Goal: Task Accomplishment & Management: Manage account settings

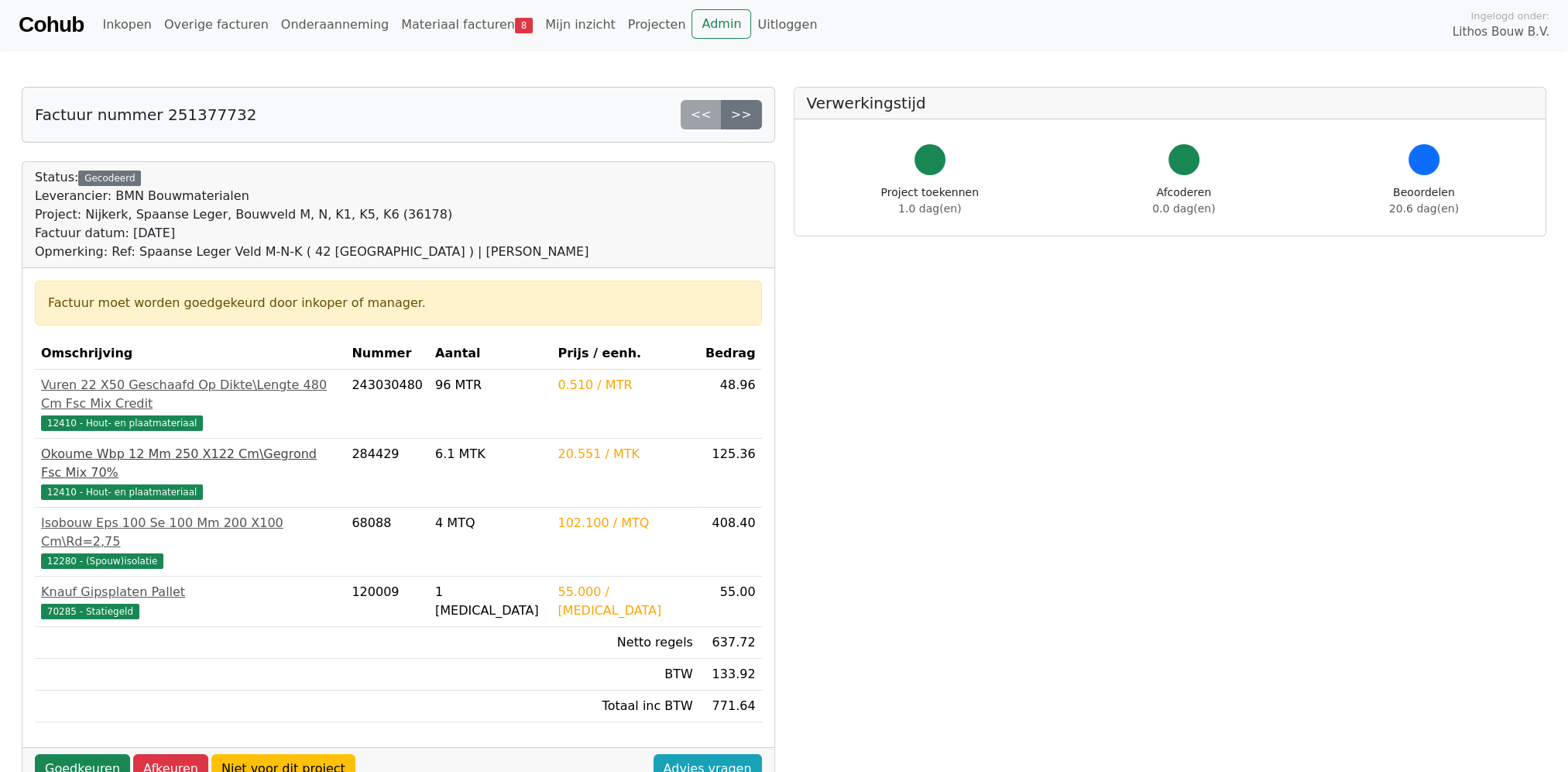
scroll to position [51, 0]
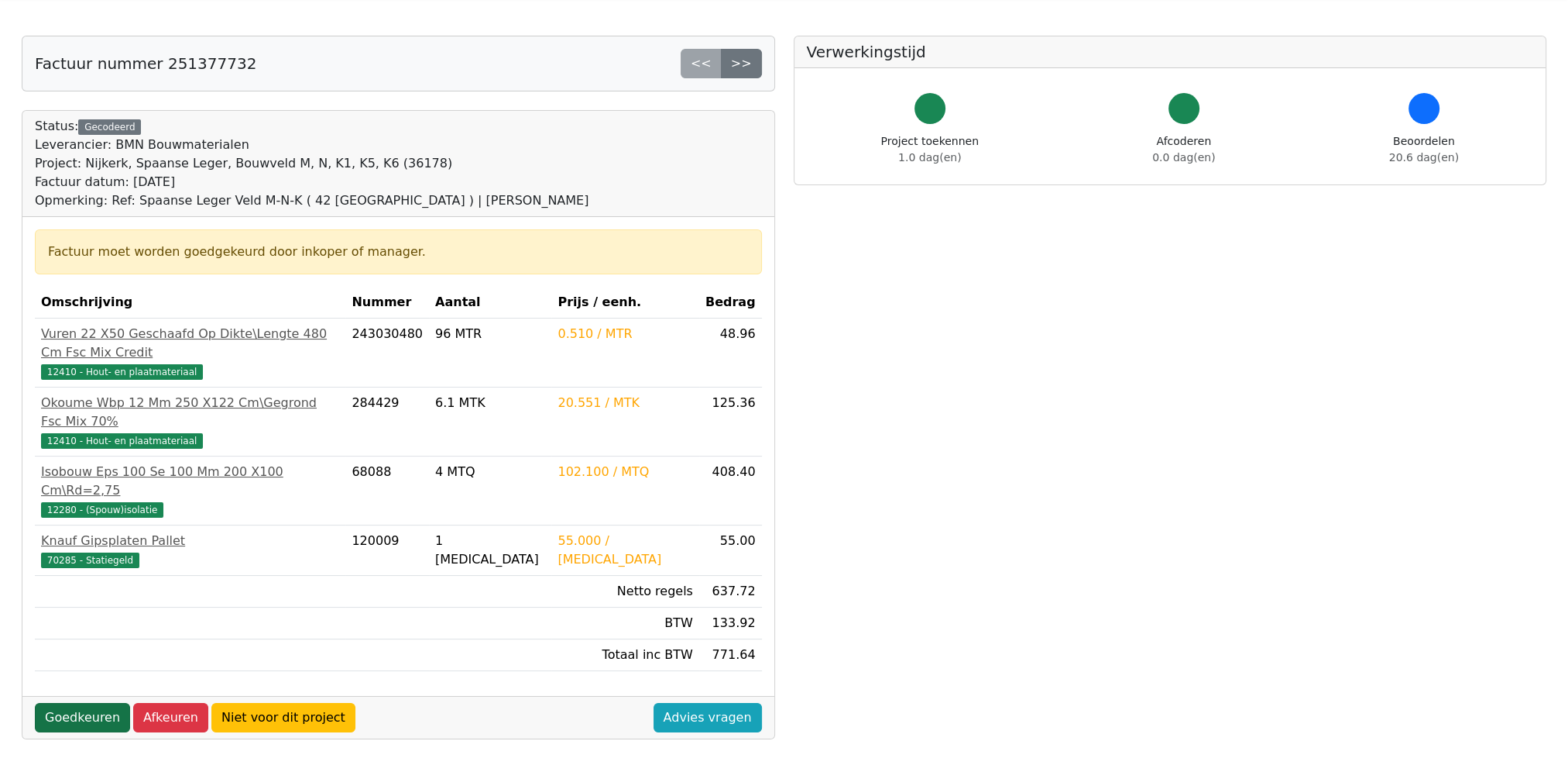
click at [82, 702] on link "Goedkeuren" at bounding box center [83, 717] width 96 height 30
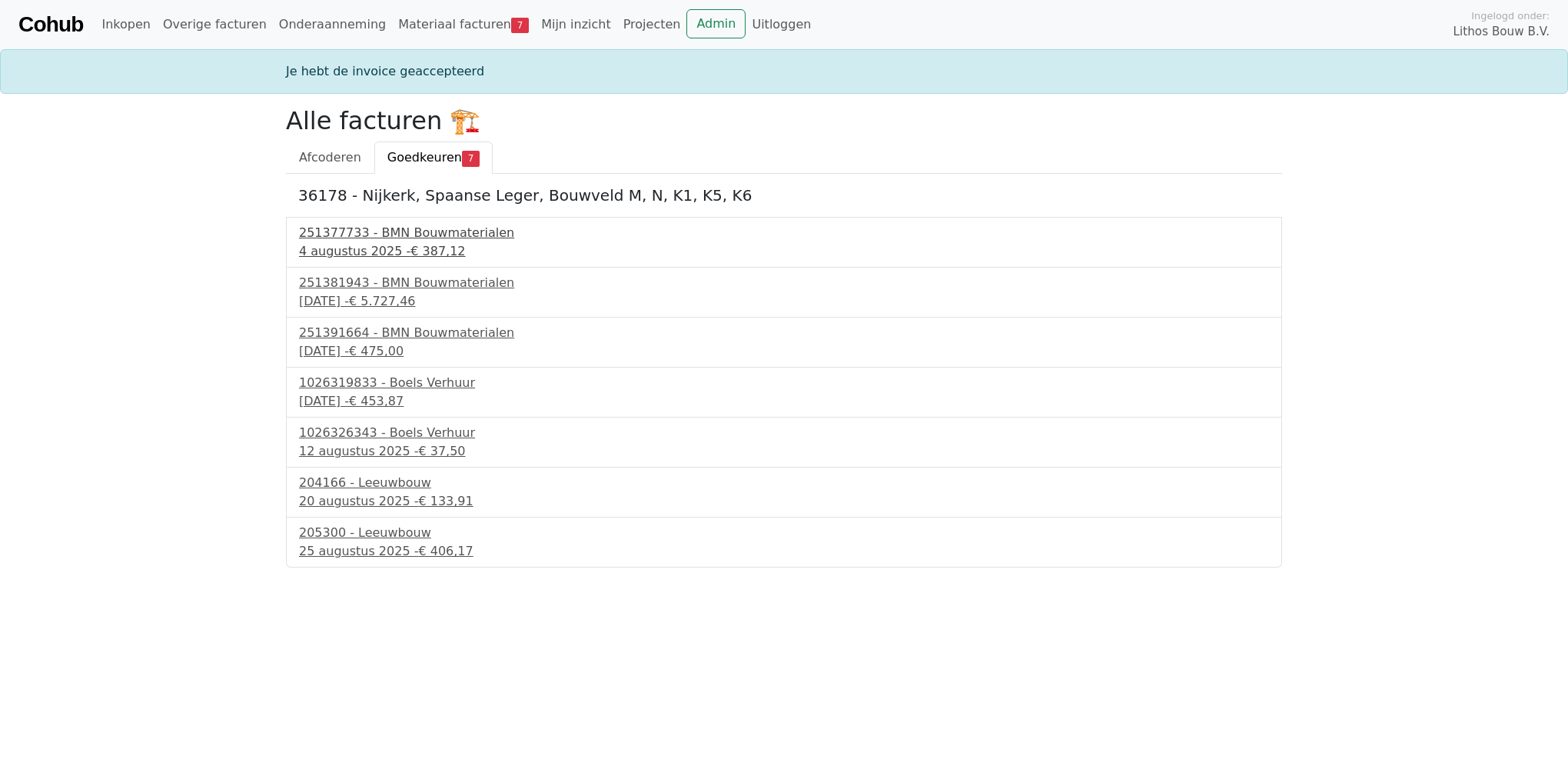
click at [425, 238] on div "251377733 - BMN Bouwmaterialen" at bounding box center [784, 232] width 970 height 19
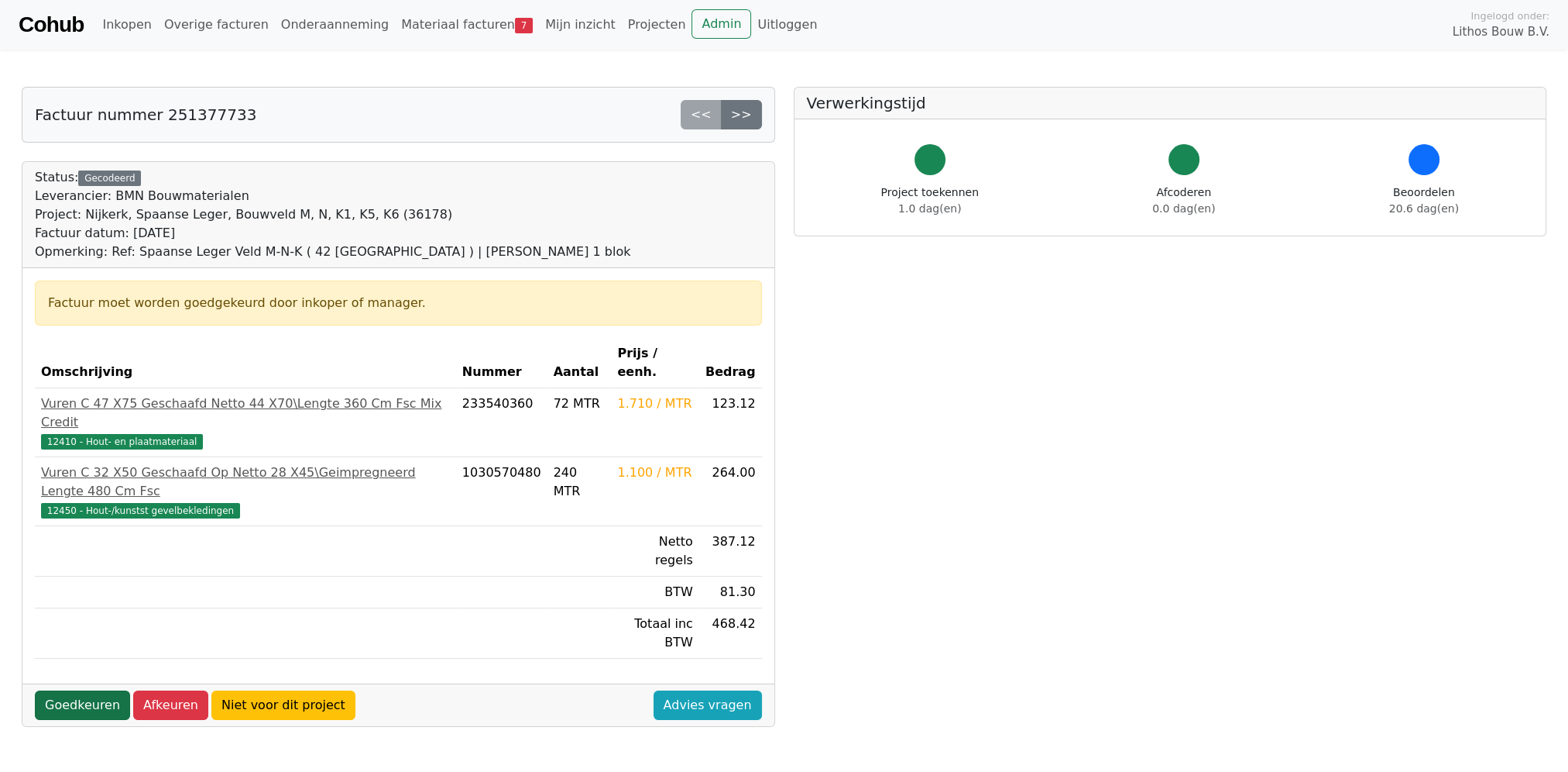
click at [94, 690] on link "Goedkeuren" at bounding box center [83, 705] width 96 height 30
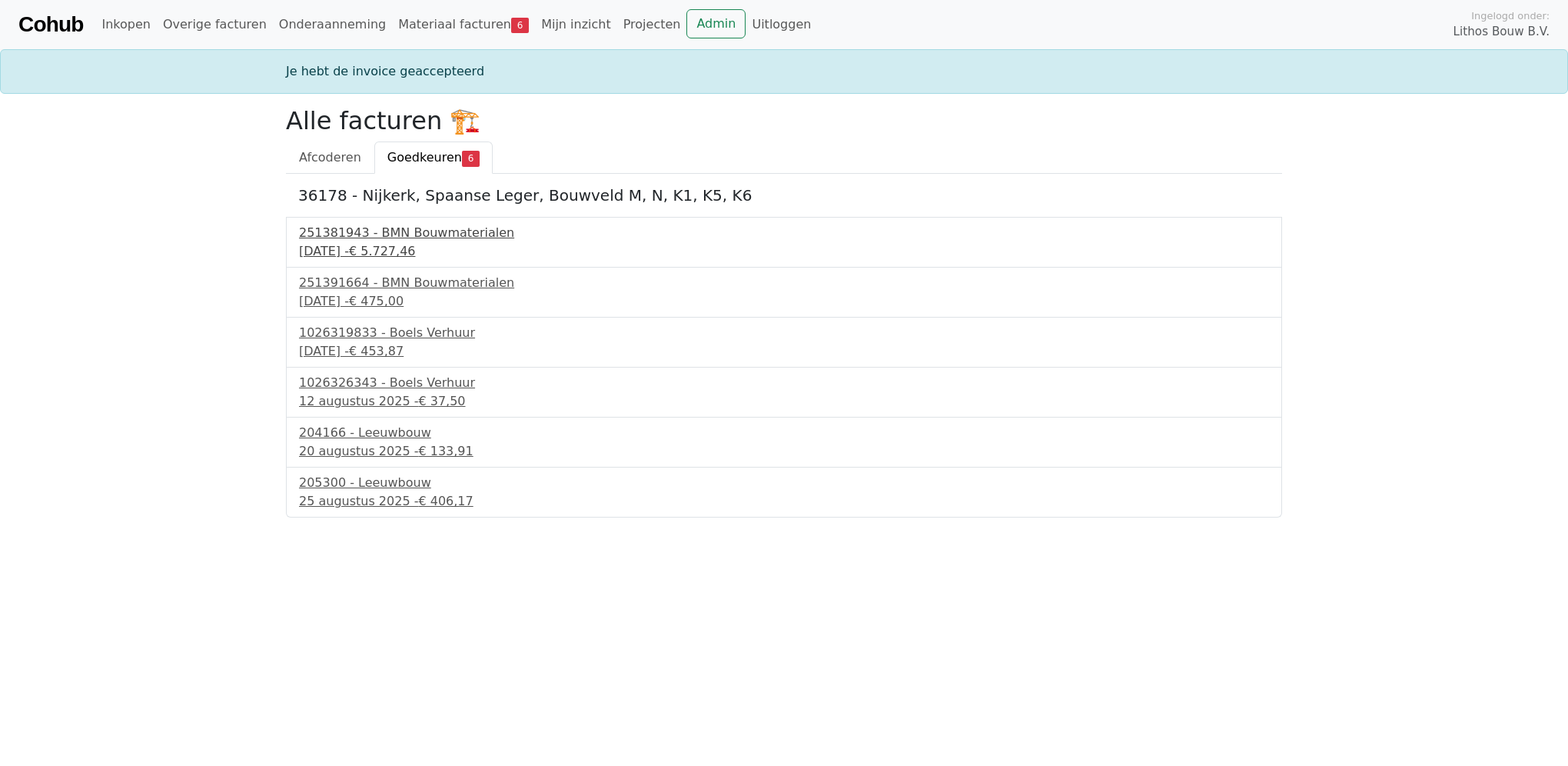
click at [386, 242] on link "251381943 - BMN Bouwmaterialen 5 augustus 2025 - € 5.727,46" at bounding box center [784, 241] width 970 height 37
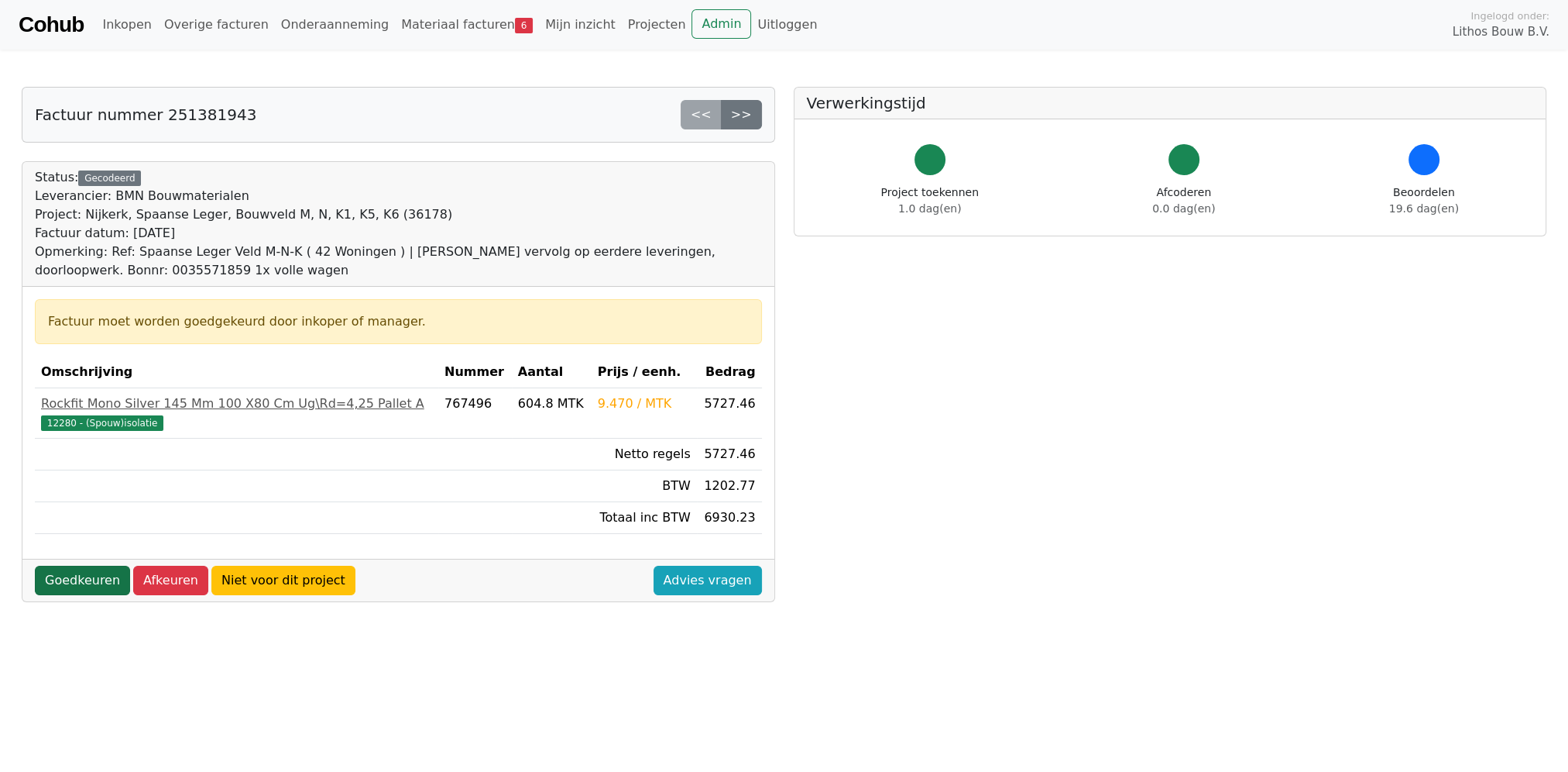
click at [59, 574] on link "Goedkeuren" at bounding box center [83, 581] width 96 height 30
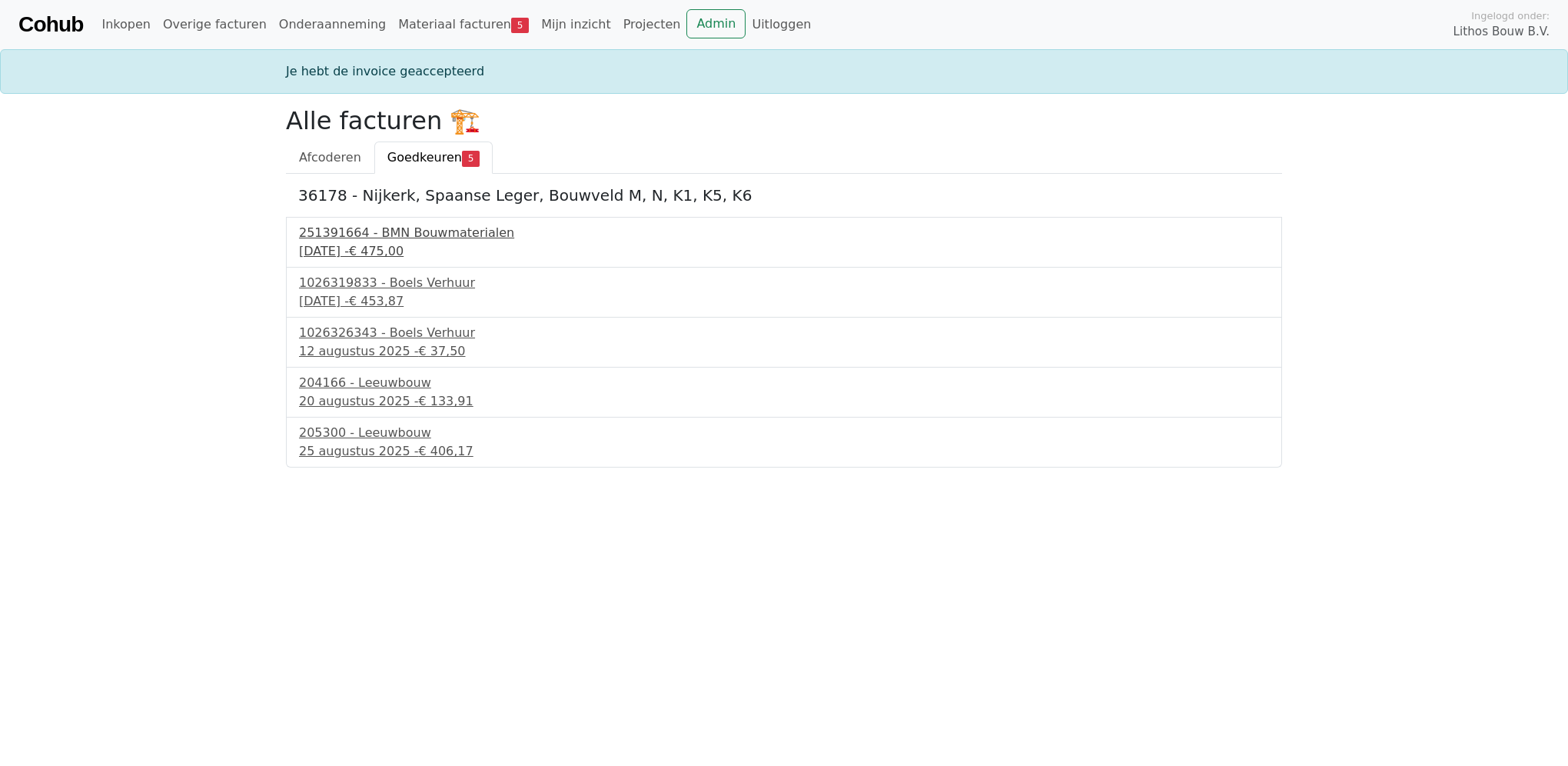
click at [421, 242] on div "7 augustus 2025 - € 475,00" at bounding box center [784, 251] width 970 height 19
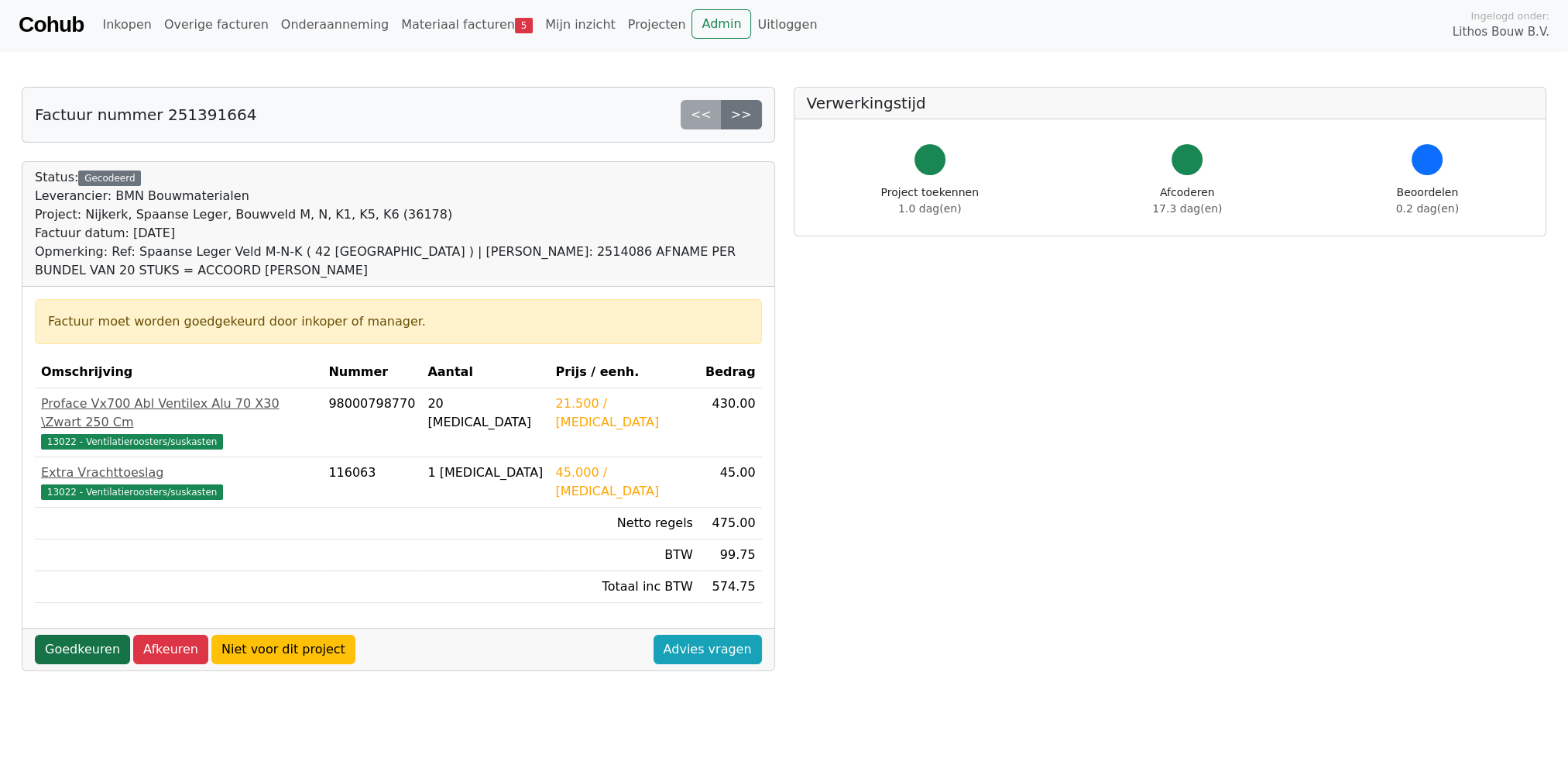
click at [75, 635] on link "Goedkeuren" at bounding box center [83, 649] width 96 height 30
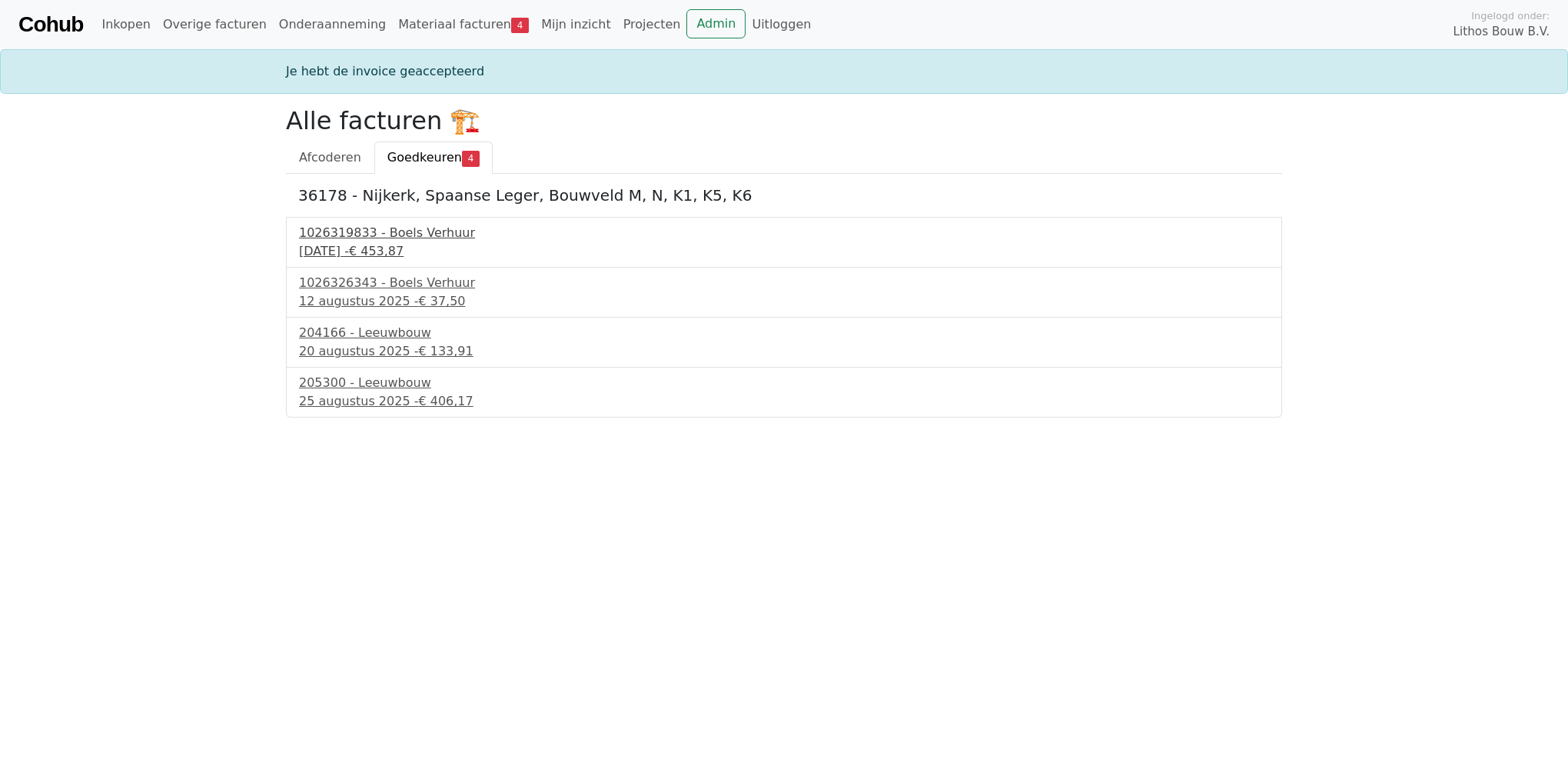
click at [382, 242] on div "10 augustus 2025 - € 453,87" at bounding box center [784, 251] width 970 height 19
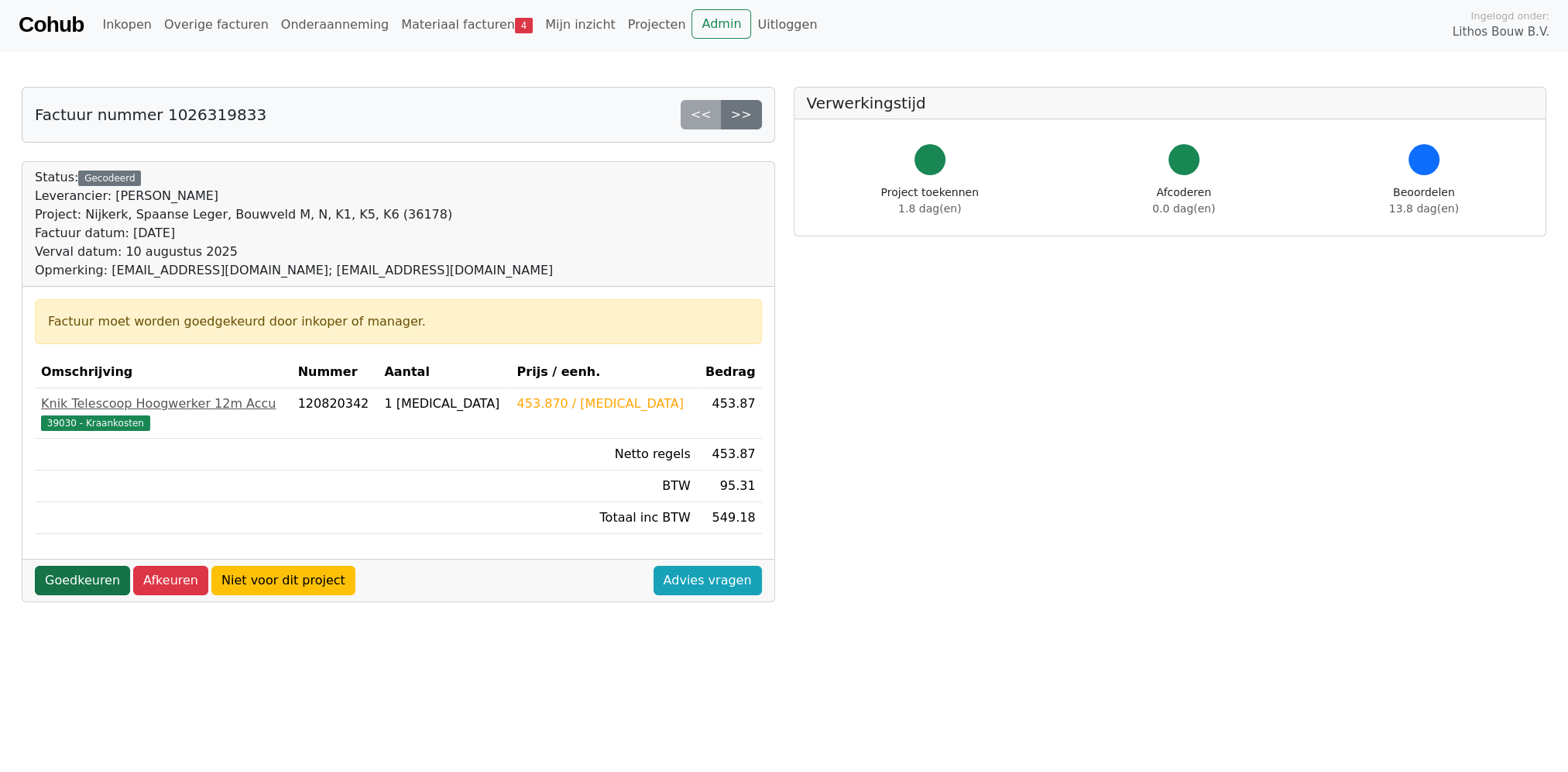
click at [76, 584] on link "Goedkeuren" at bounding box center [83, 581] width 96 height 30
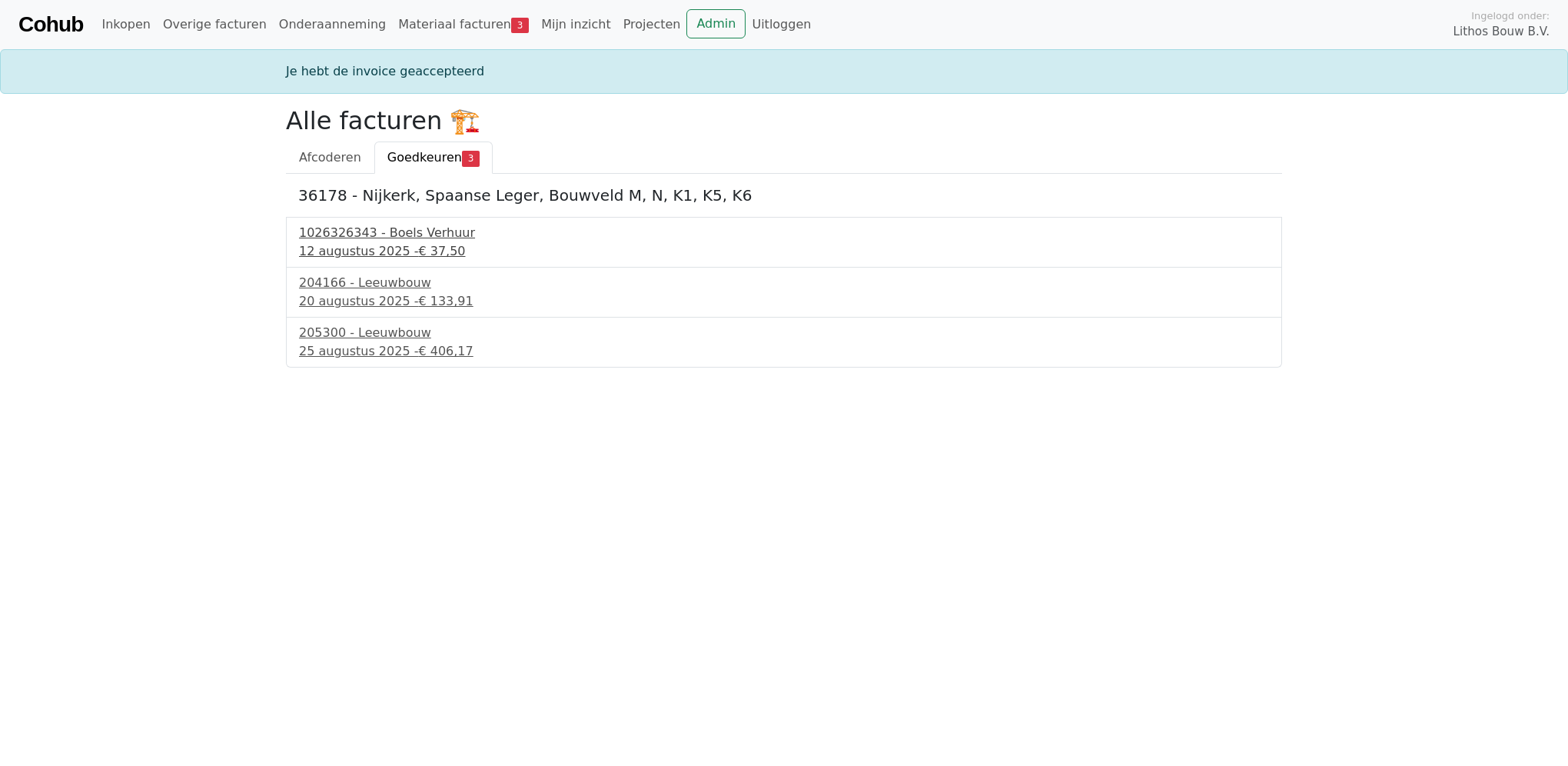
click at [418, 244] on span "€ 37,50" at bounding box center [441, 251] width 46 height 15
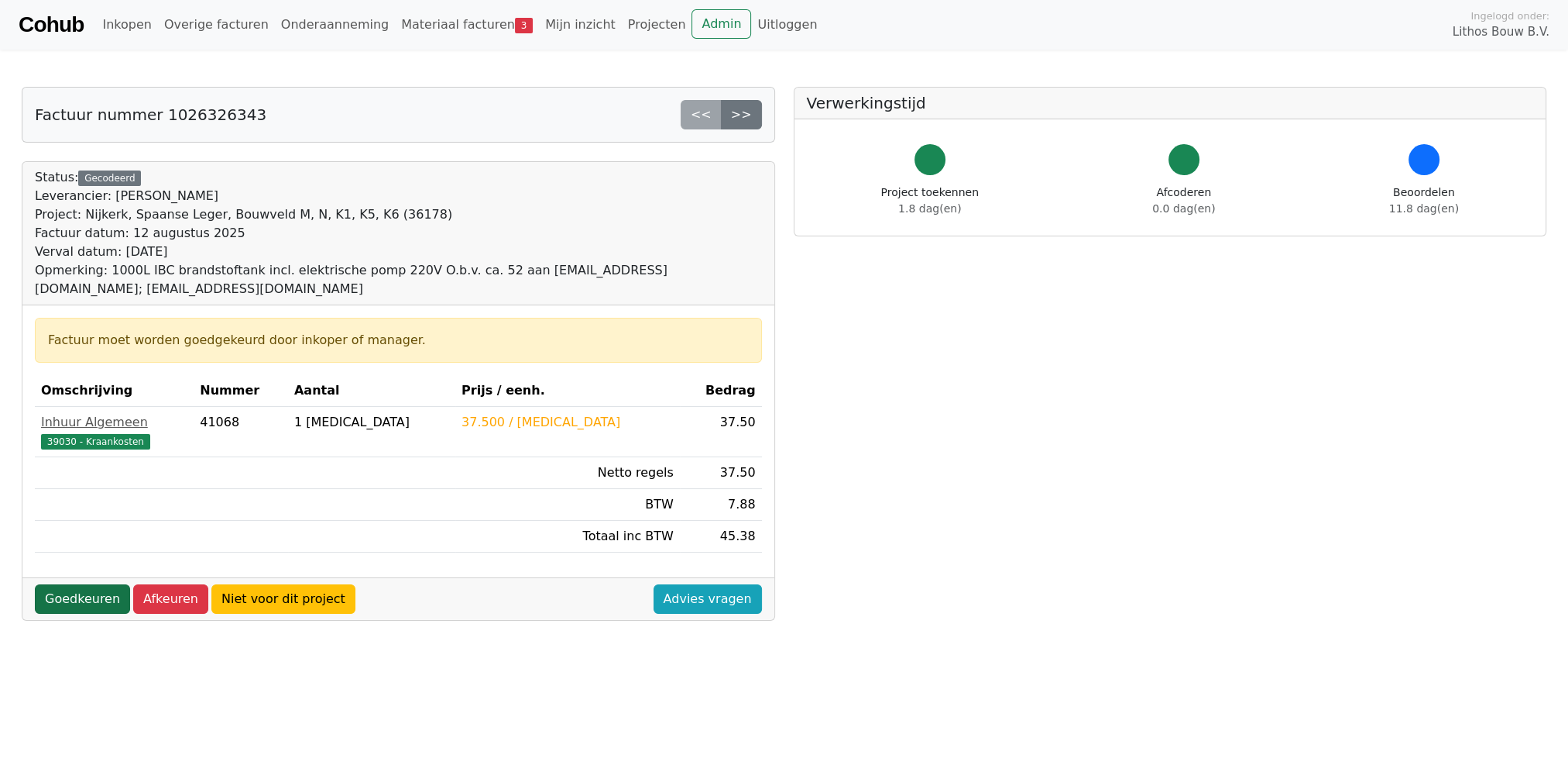
click at [83, 584] on link "Goedkeuren" at bounding box center [83, 599] width 96 height 30
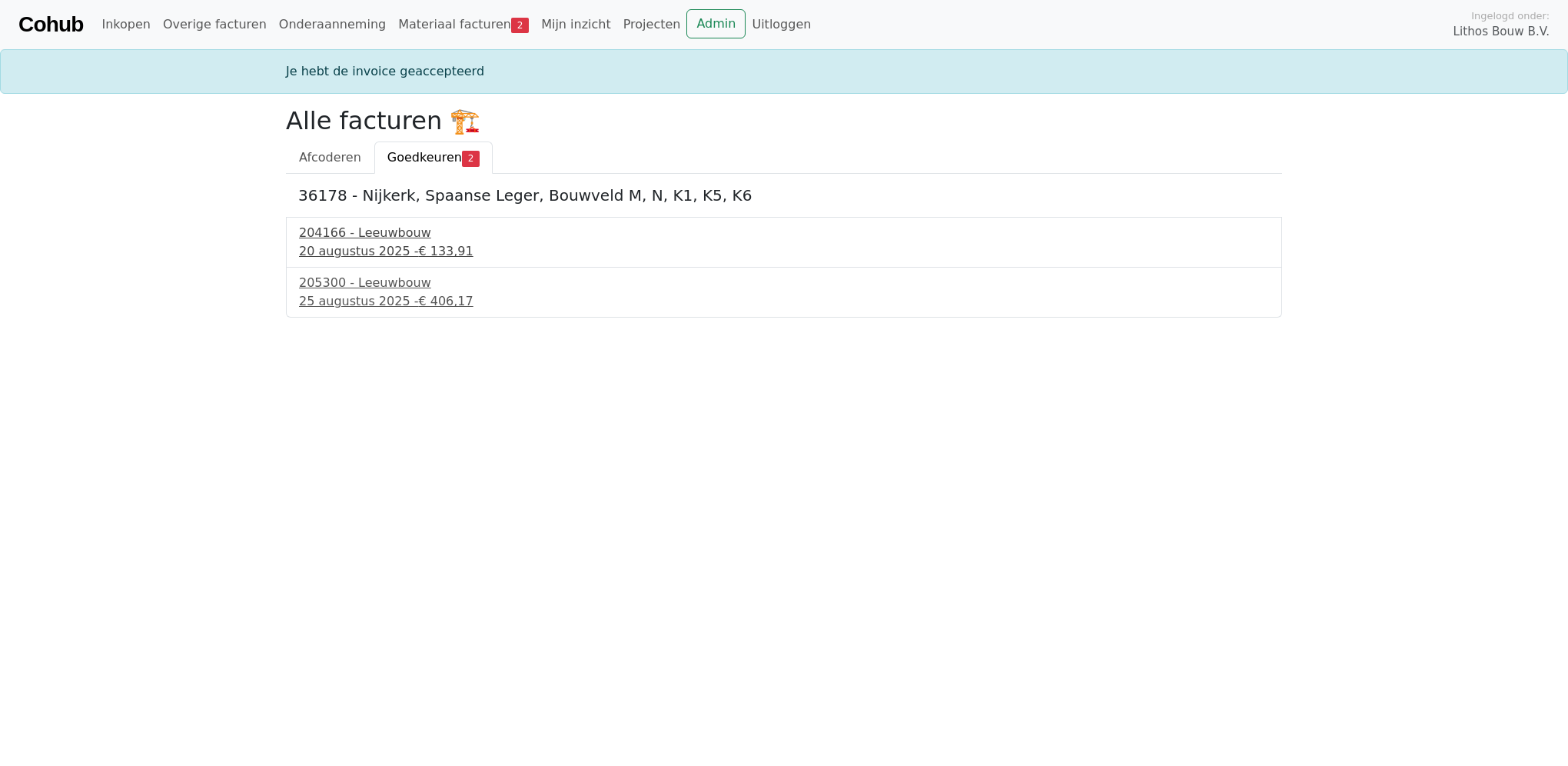
click at [374, 242] on div "20 augustus 2025 - € 133,91" at bounding box center [784, 251] width 970 height 19
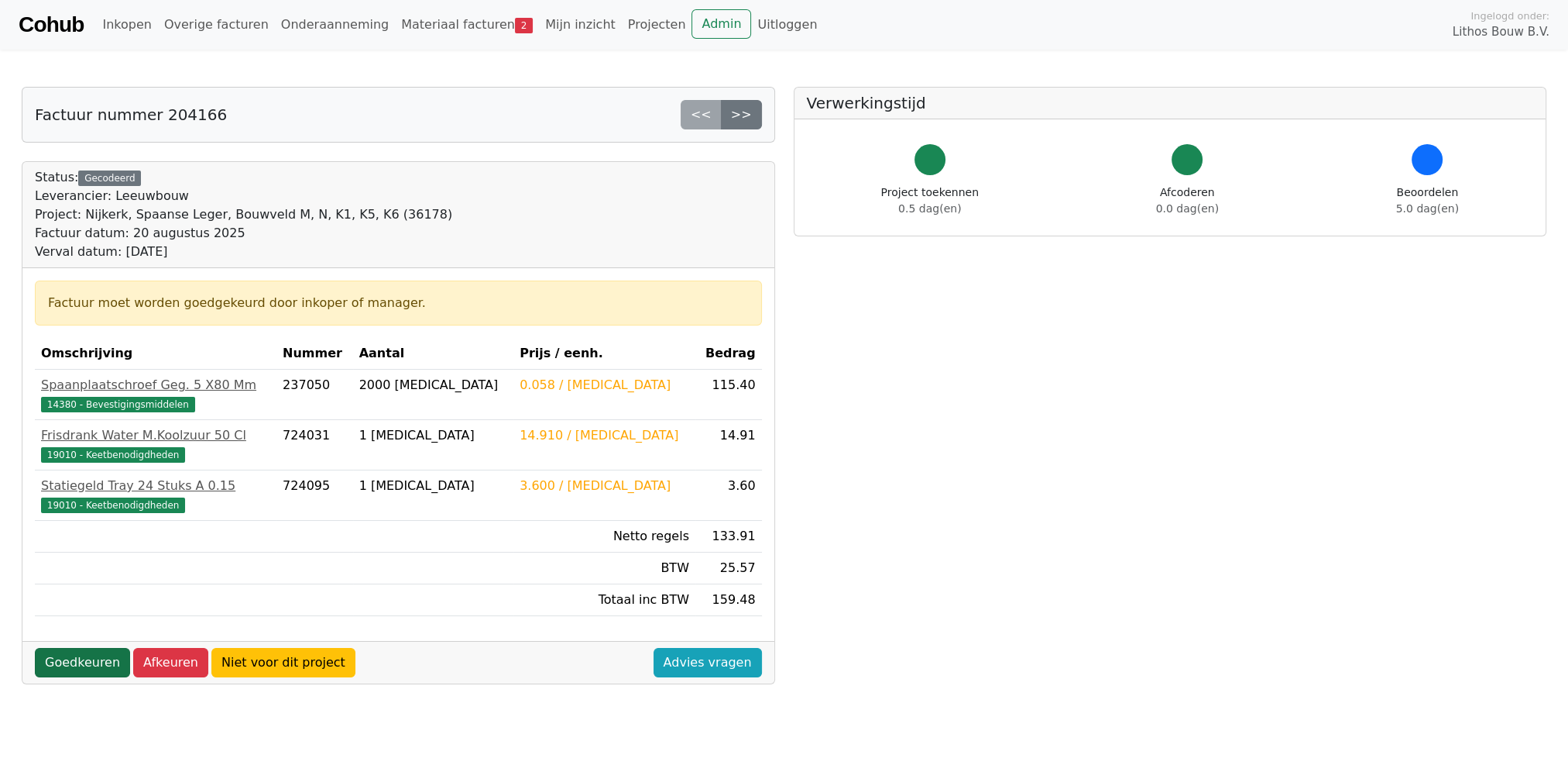
click at [72, 653] on link "Goedkeuren" at bounding box center [83, 662] width 96 height 30
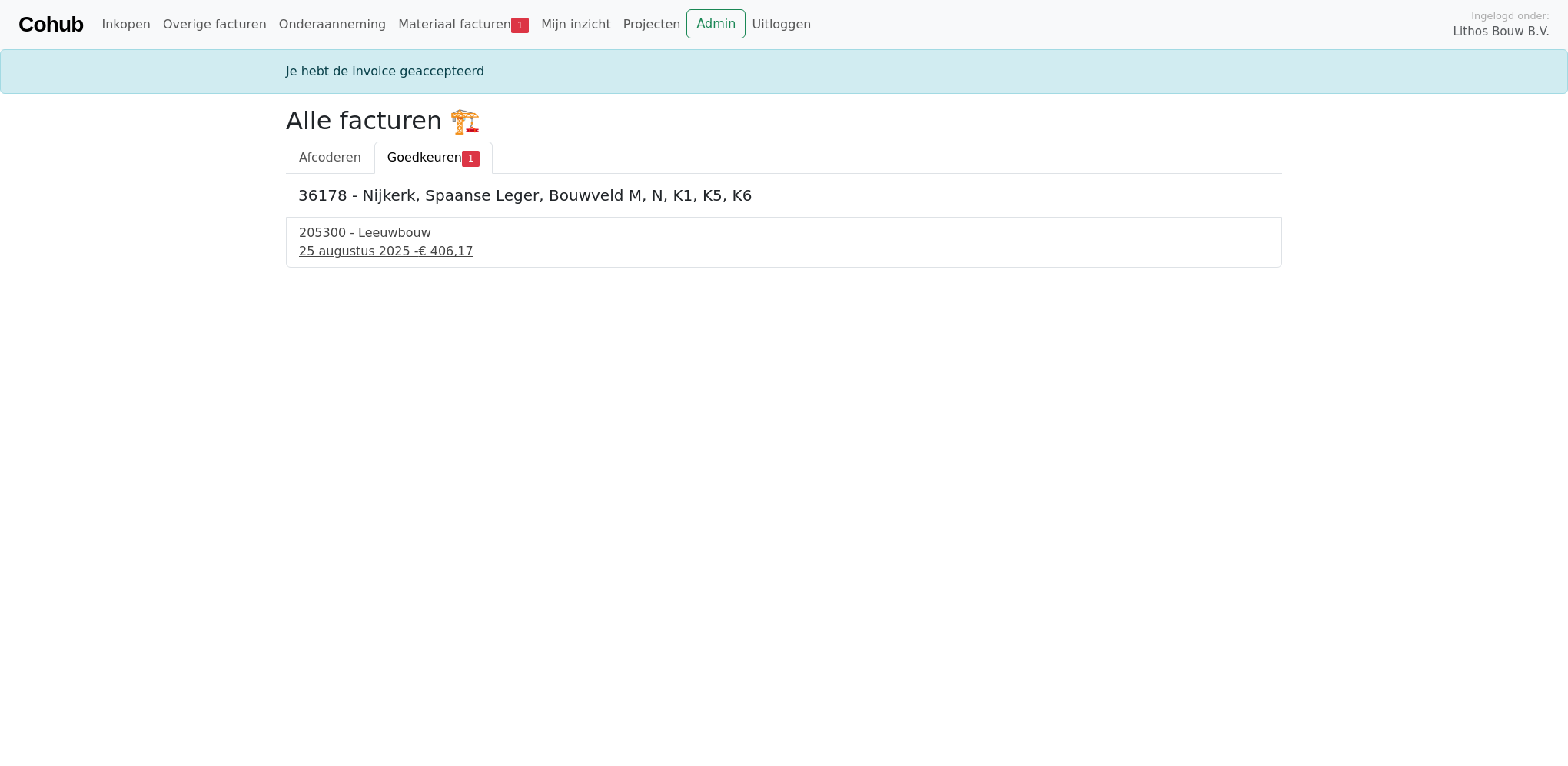
click at [375, 240] on div "205300 - Leeuwbouw" at bounding box center [784, 232] width 970 height 19
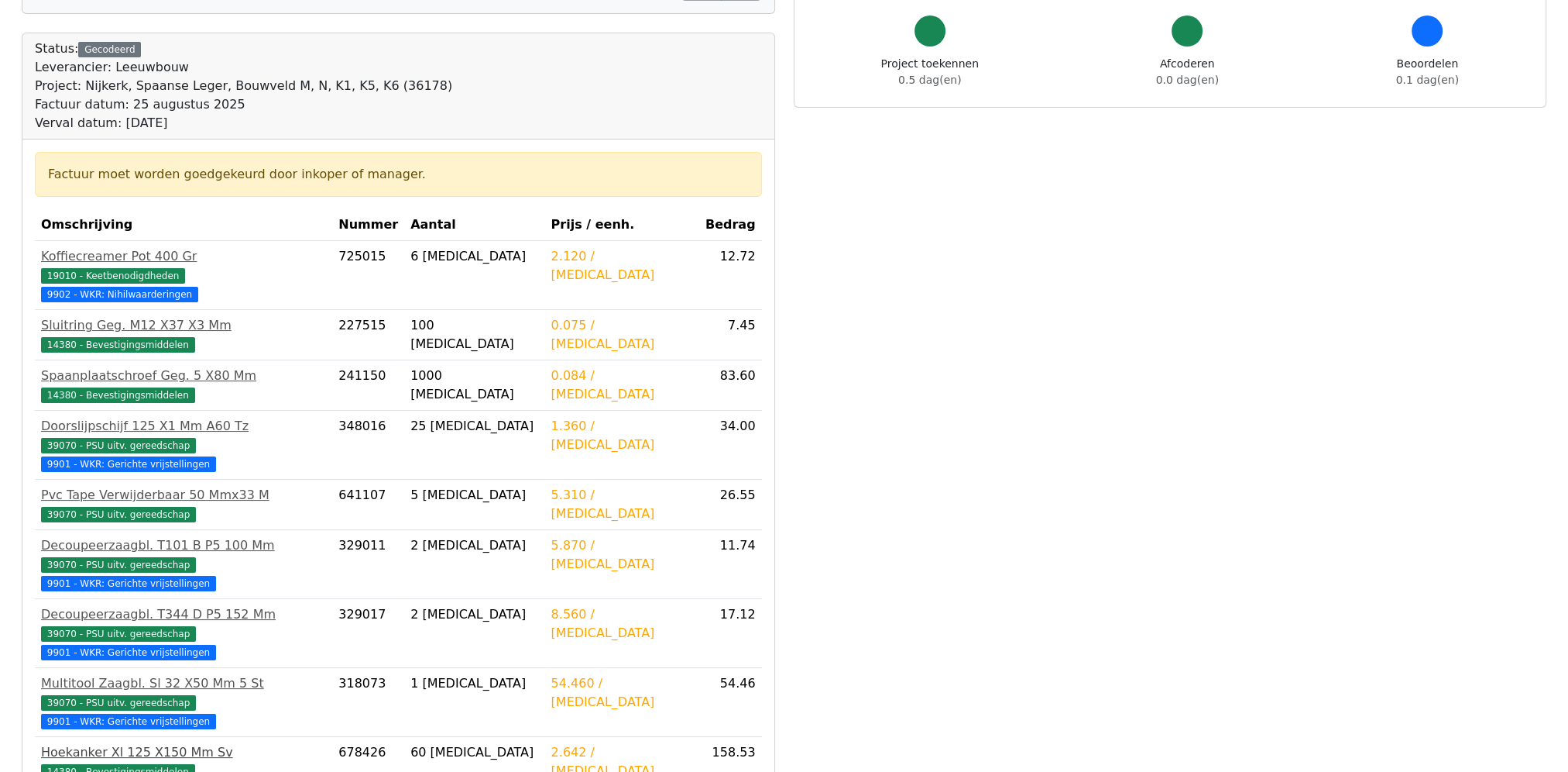
scroll to position [232, 0]
